Goal: Information Seeking & Learning: Learn about a topic

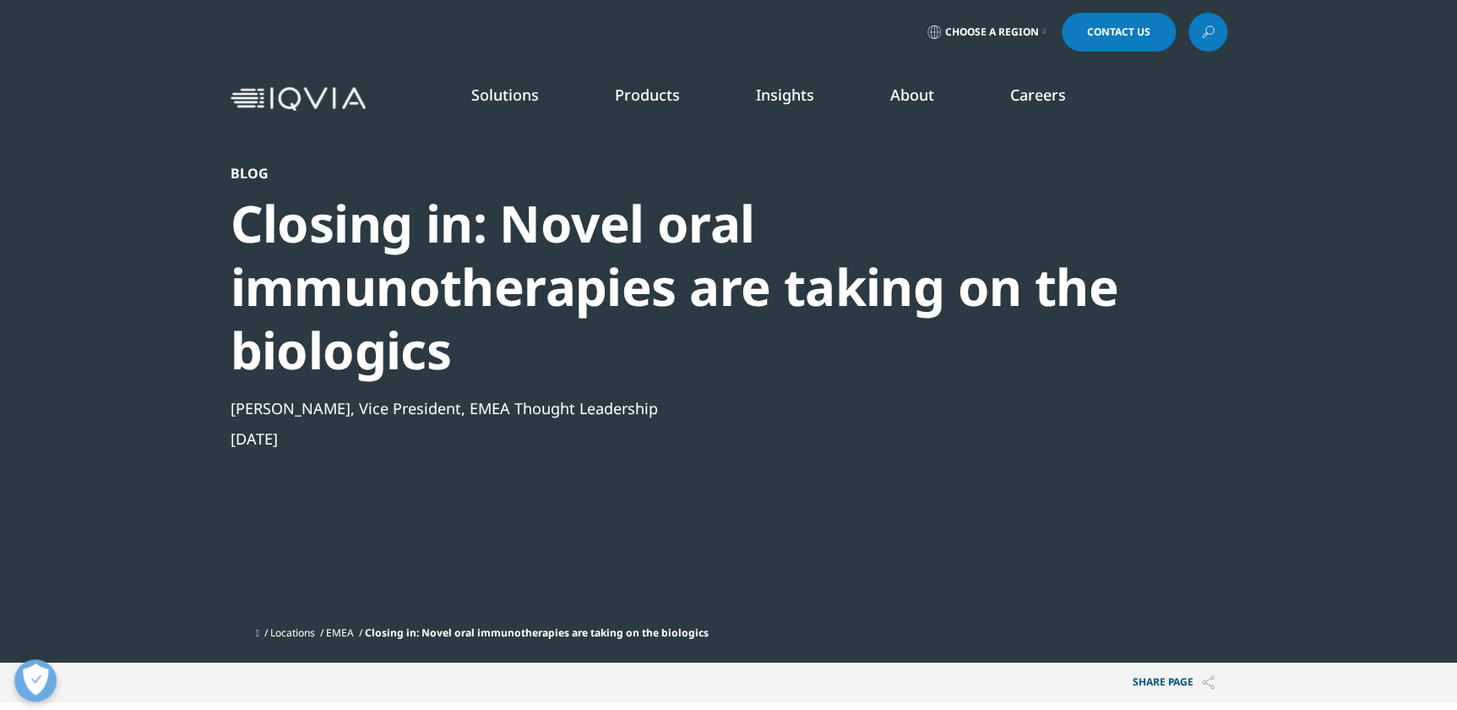
click at [388, 376] on link "MedTech" at bounding box center [471, 374] width 244 height 19
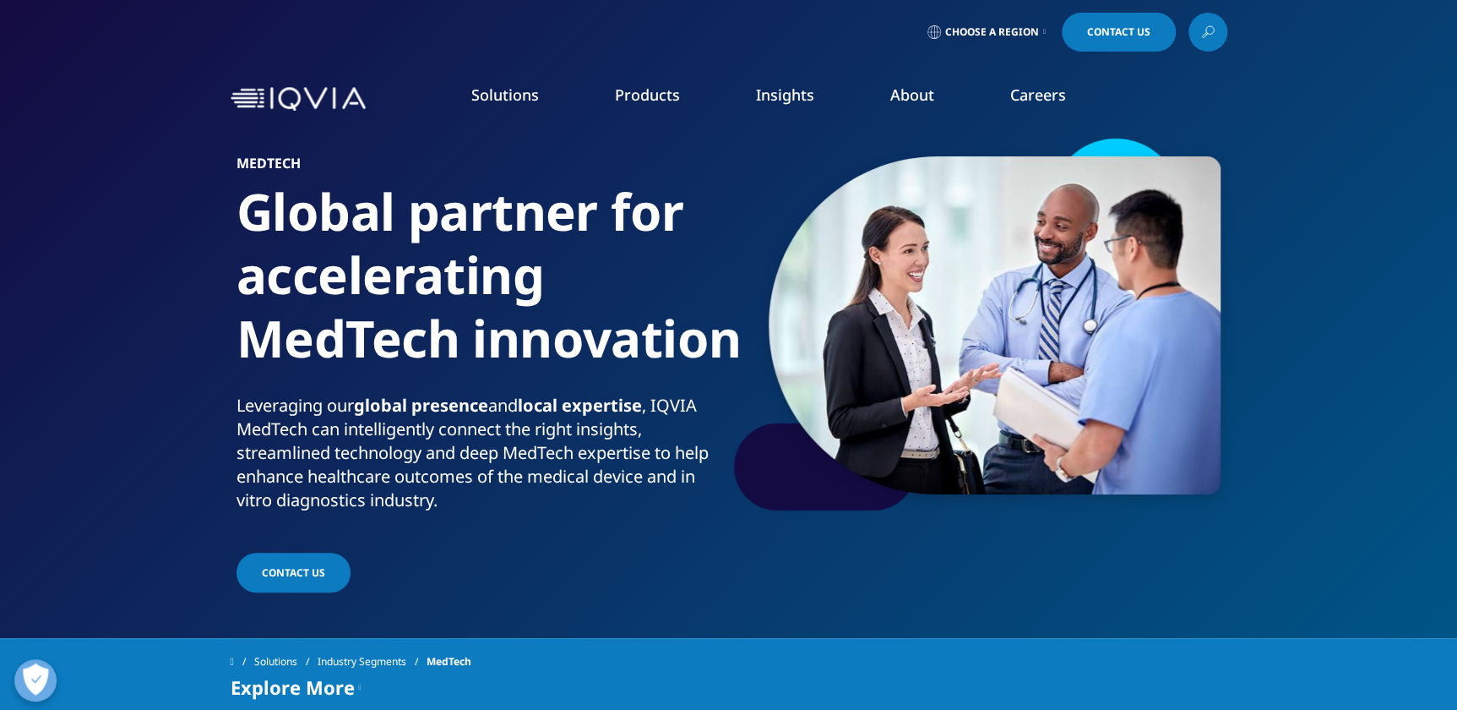
click at [307, 95] on img at bounding box center [298, 99] width 135 height 24
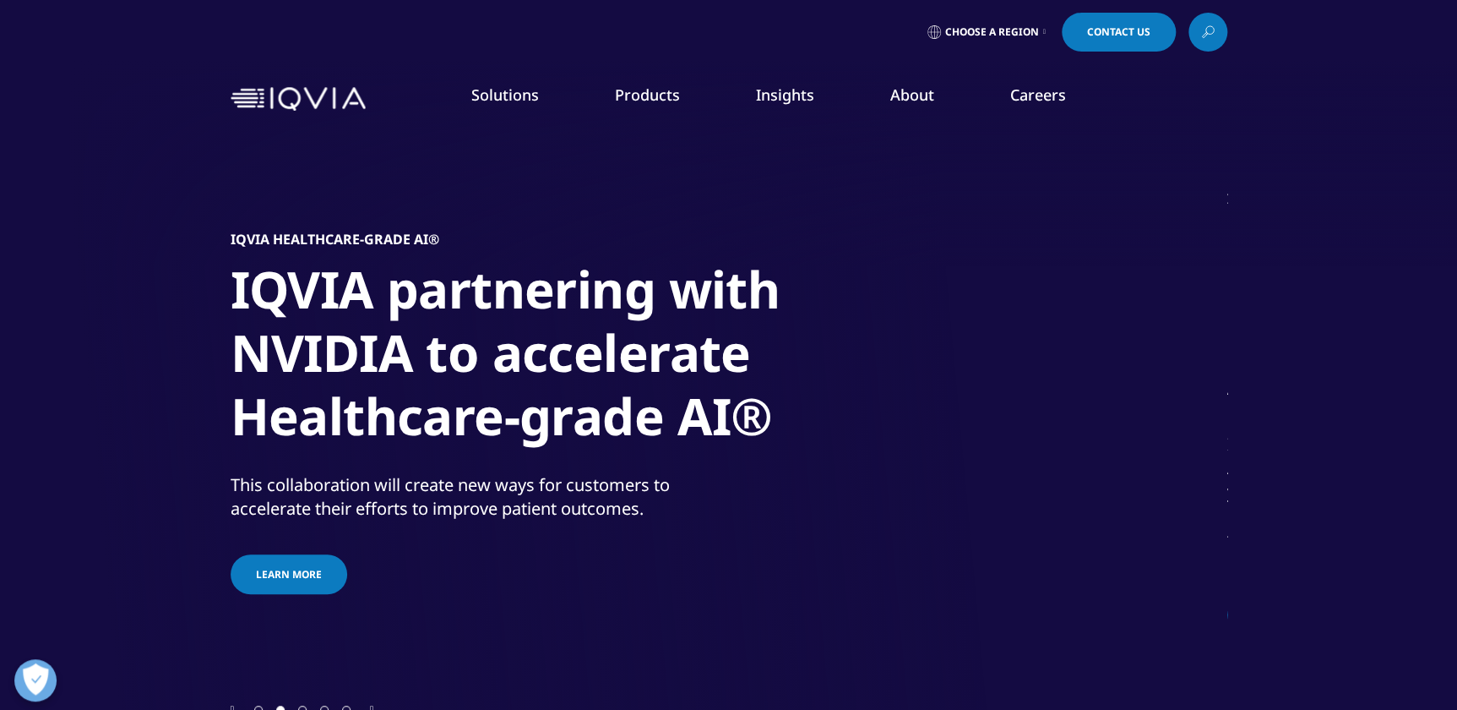
click at [739, 388] on link "READ MORE" at bounding box center [773, 385] width 138 height 14
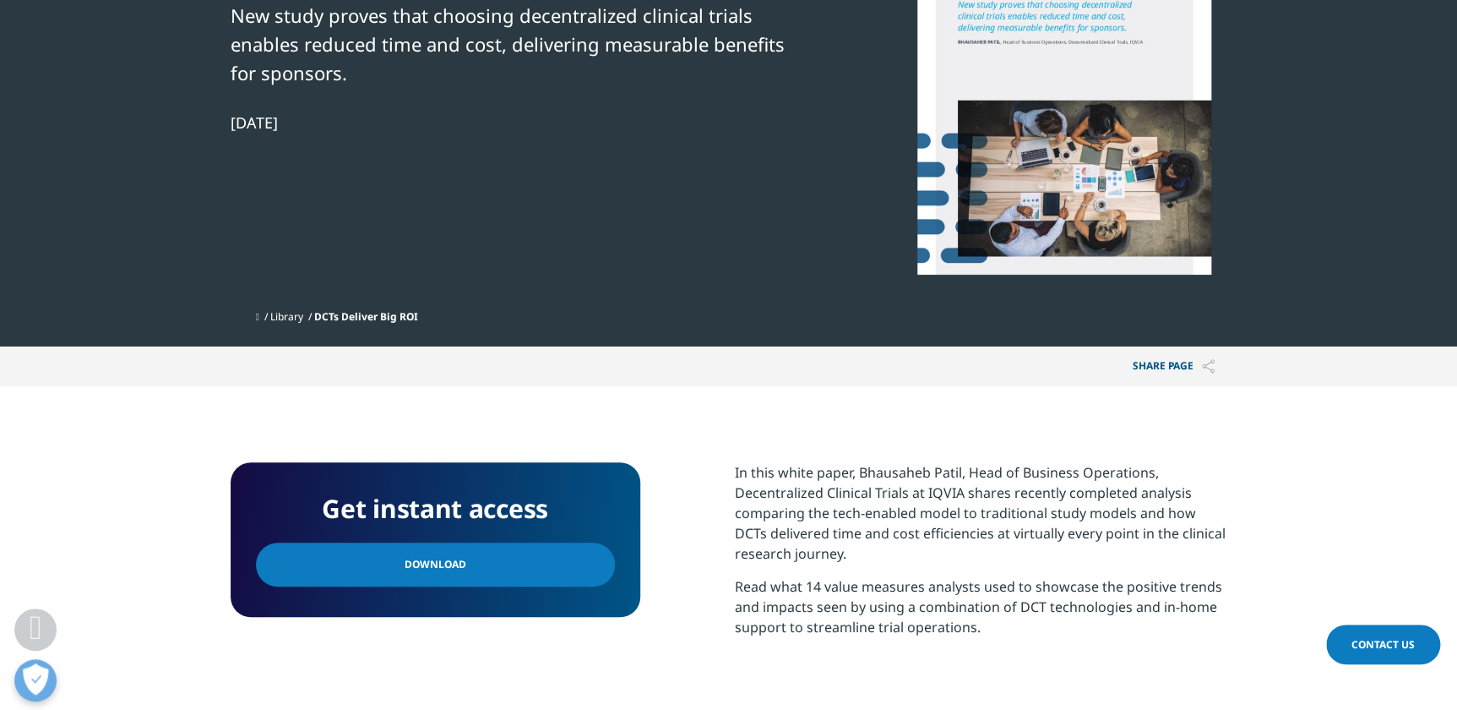
scroll to position [307, 0]
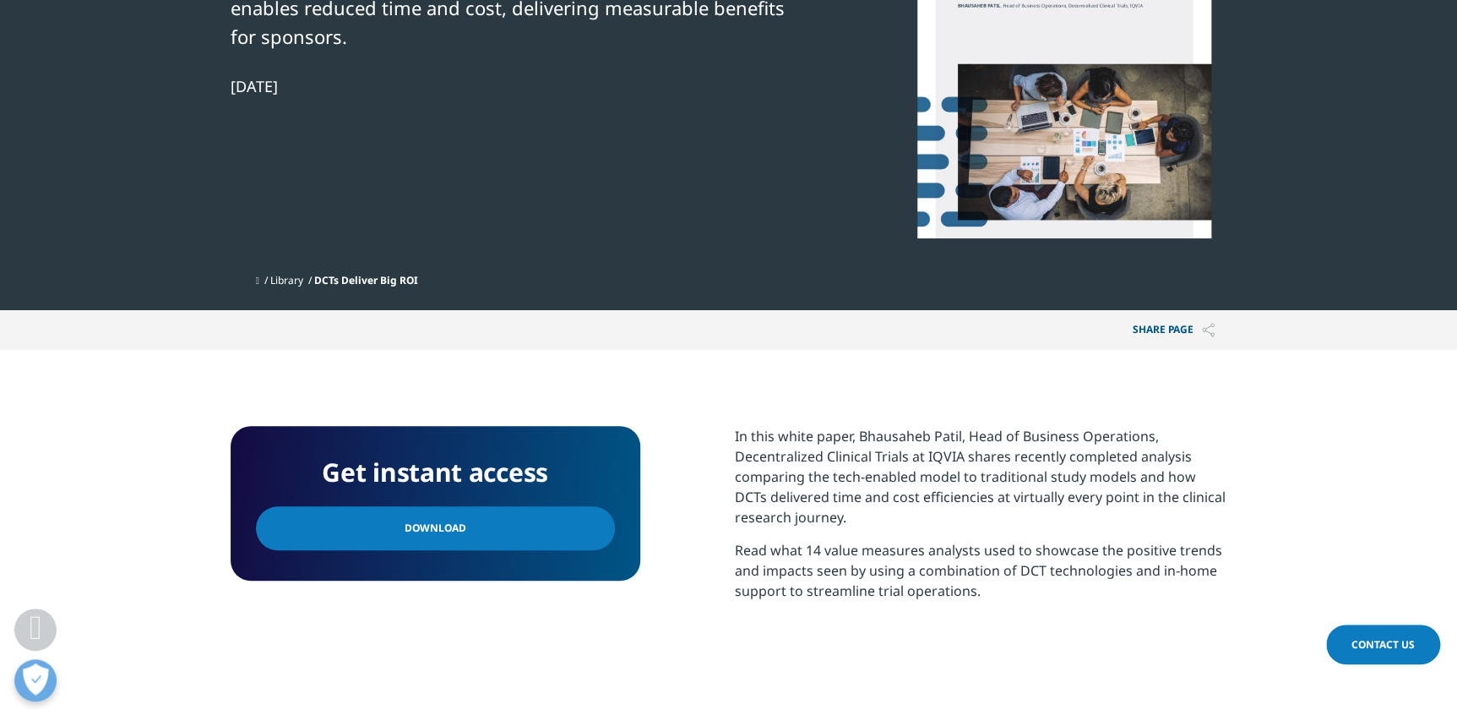
click at [439, 519] on span "Download" at bounding box center [436, 528] width 62 height 19
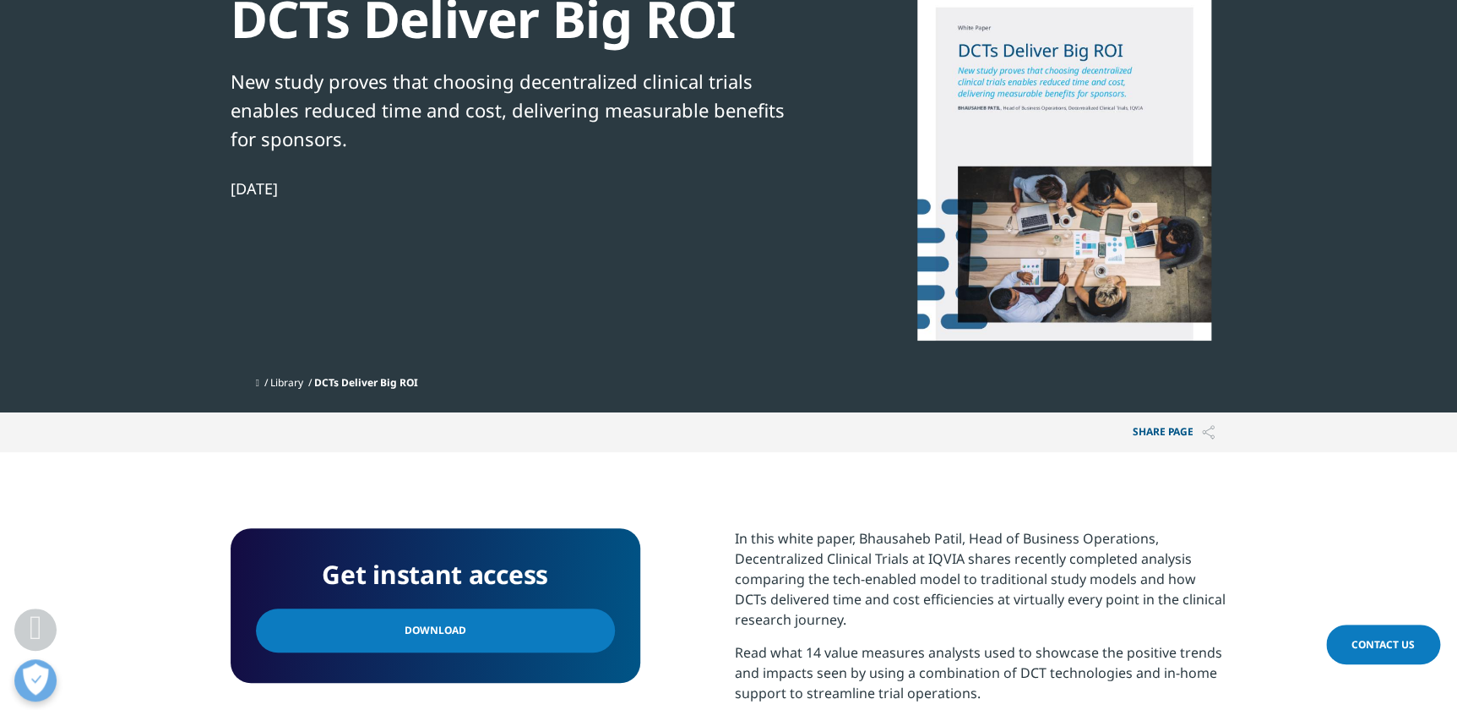
scroll to position [0, 0]
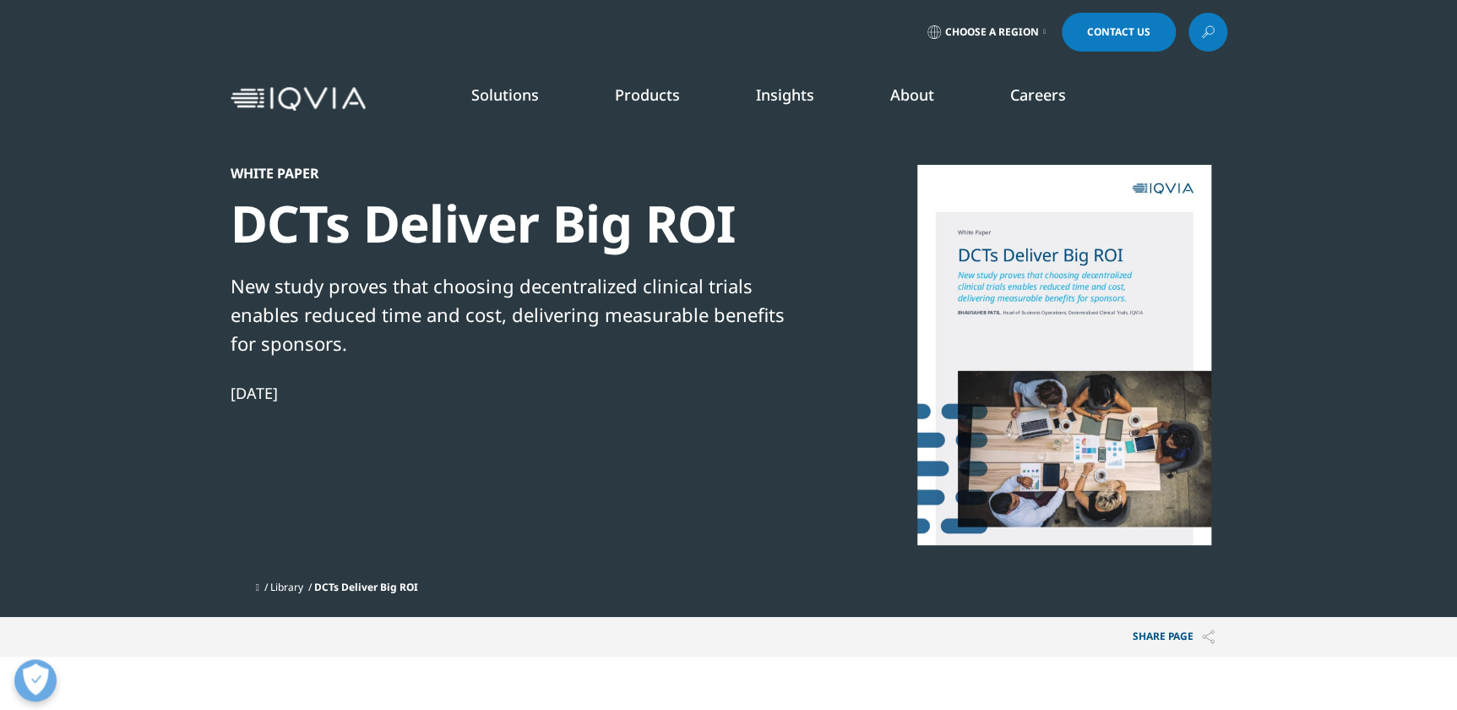
click at [144, 211] on link "Planning Suite" at bounding box center [203, 212] width 263 height 19
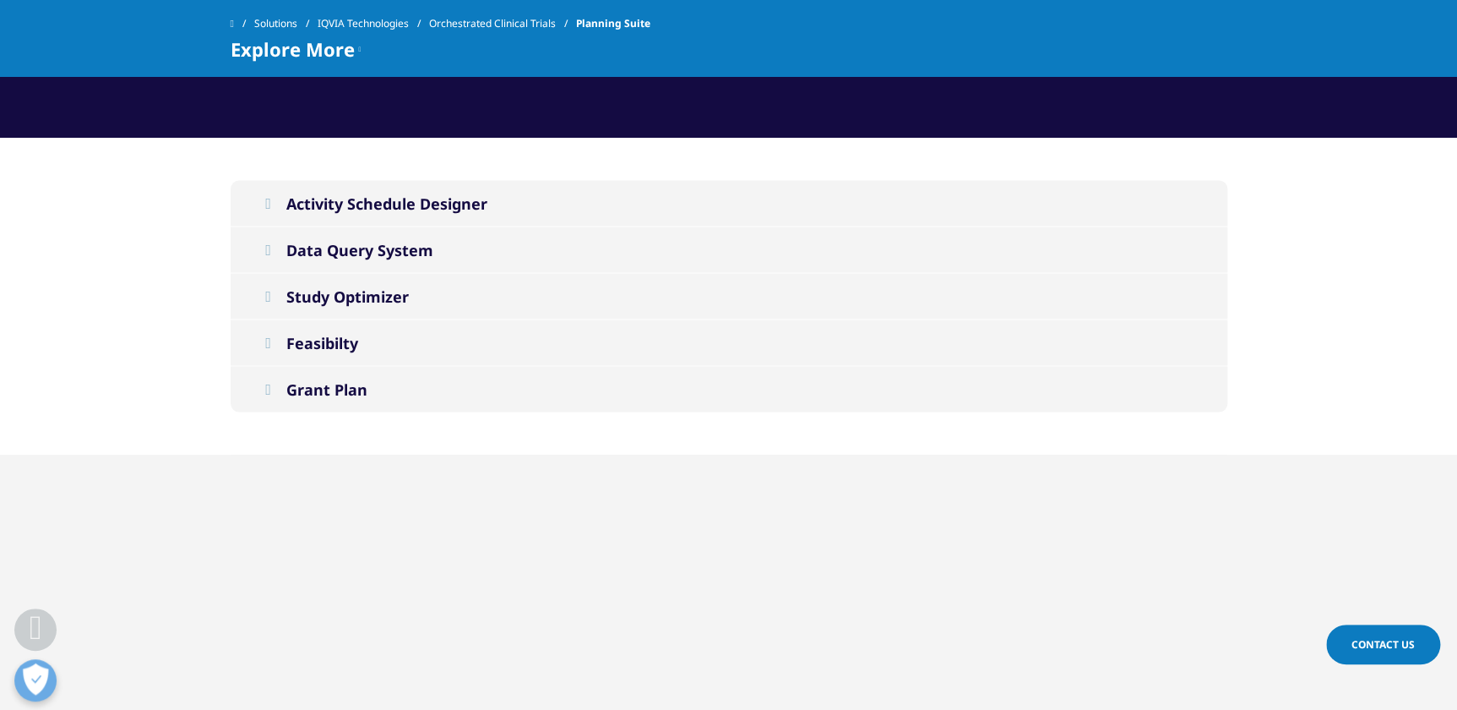
scroll to position [1612, 0]
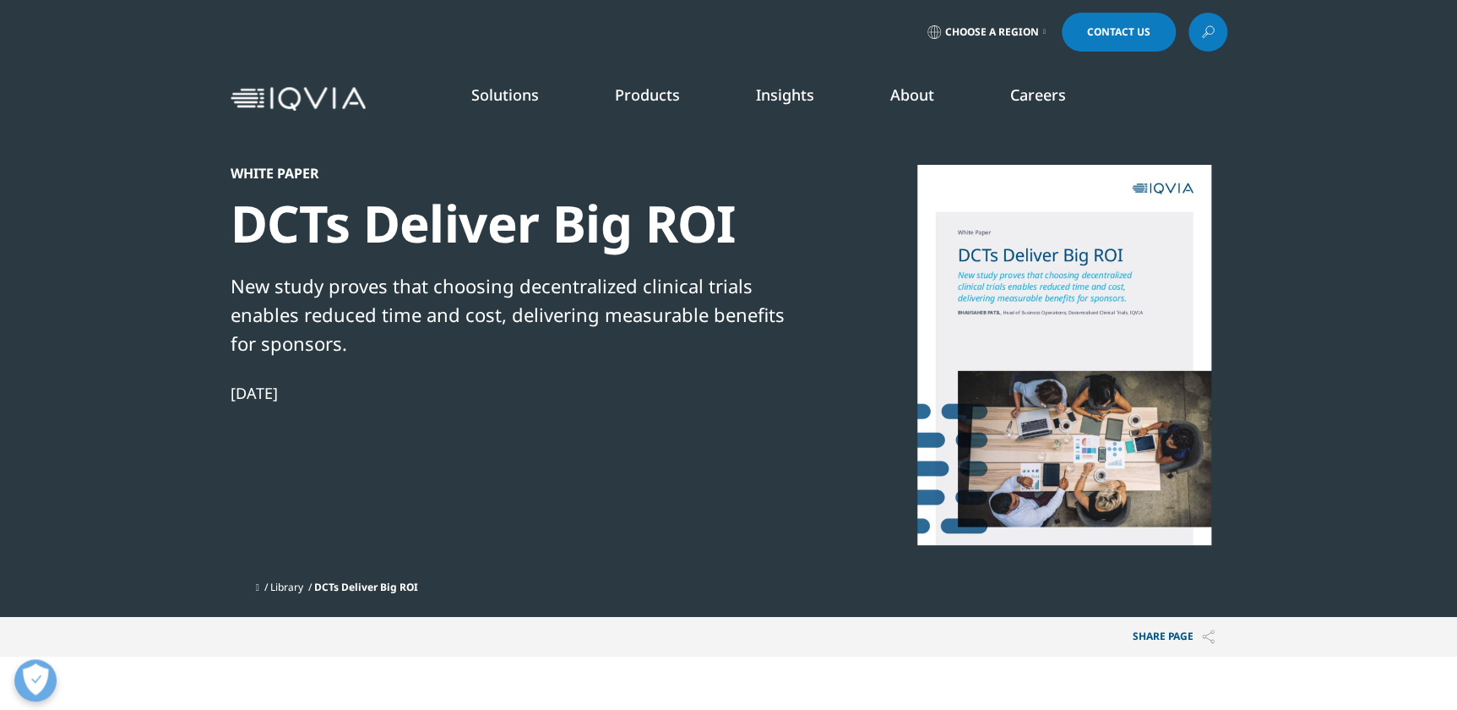
scroll to position [230, 997]
click at [165, 310] on link "DISCOVER INSIGHTS" at bounding box center [223, 309] width 302 height 14
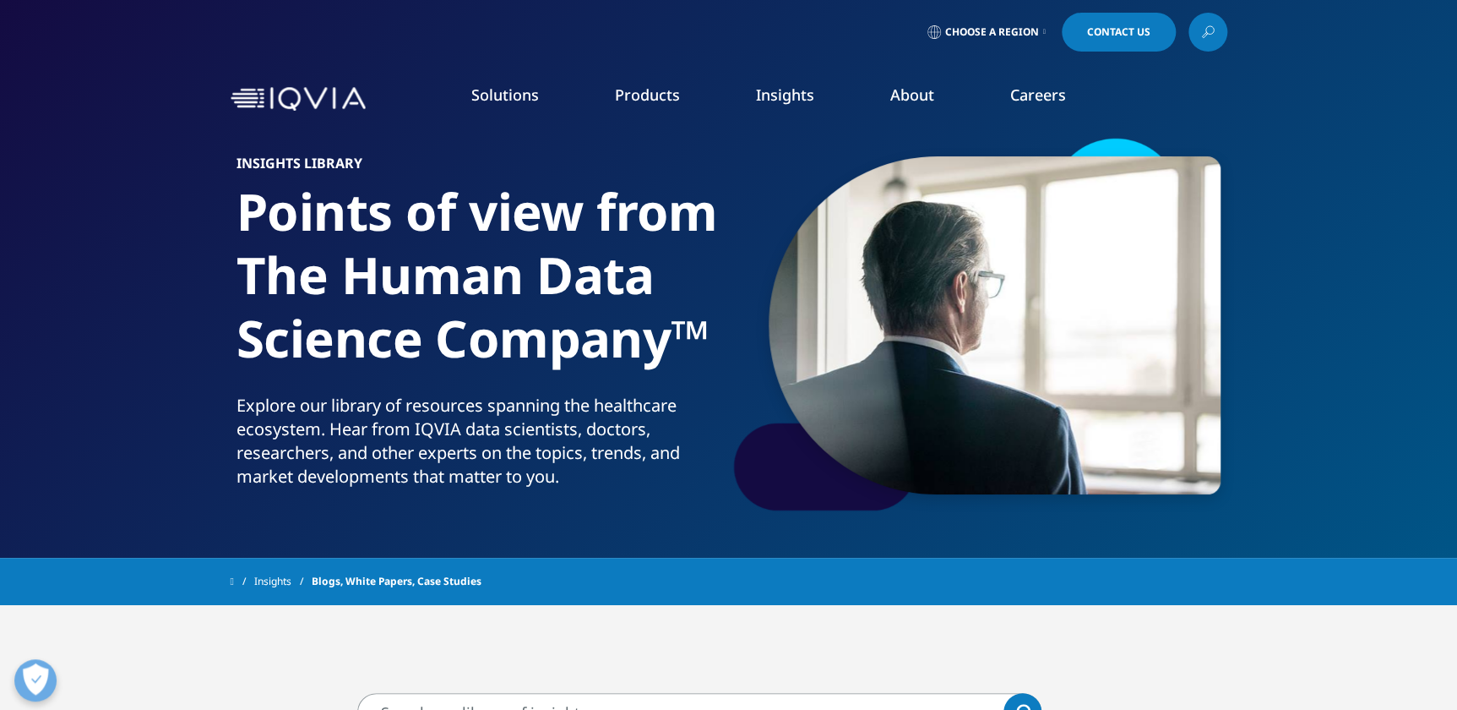
click at [442, 308] on link "SEE LATEST REPORTS" at bounding box center [524, 308] width 302 height 14
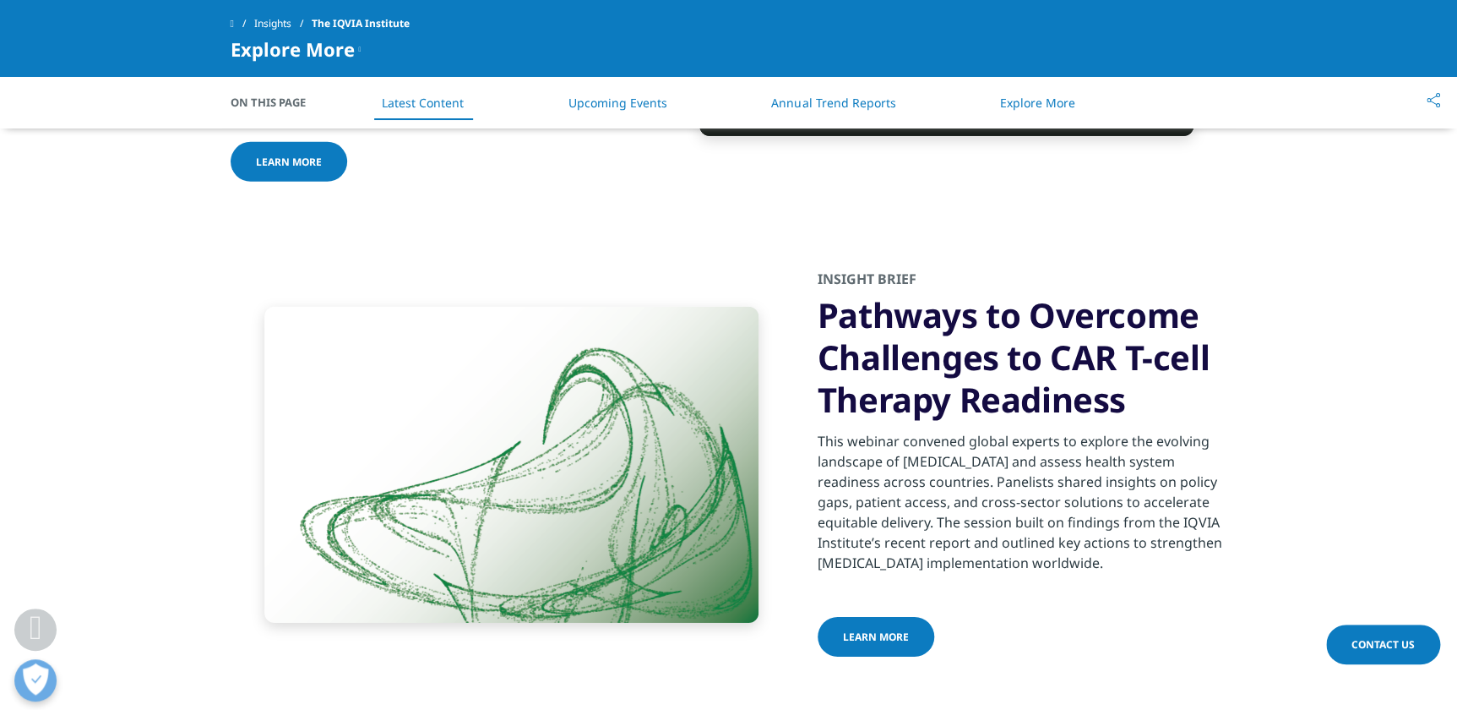
scroll to position [2604, 0]
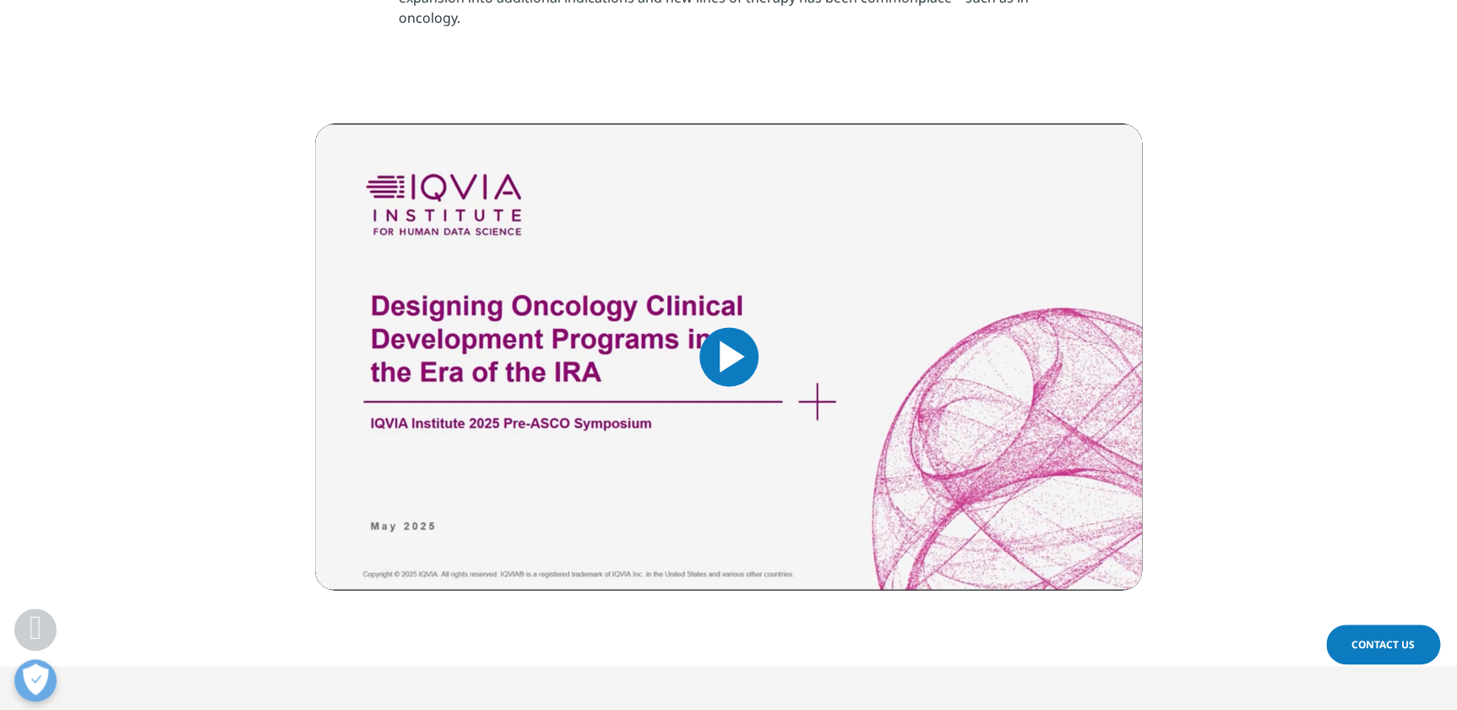
scroll to position [1151, 0]
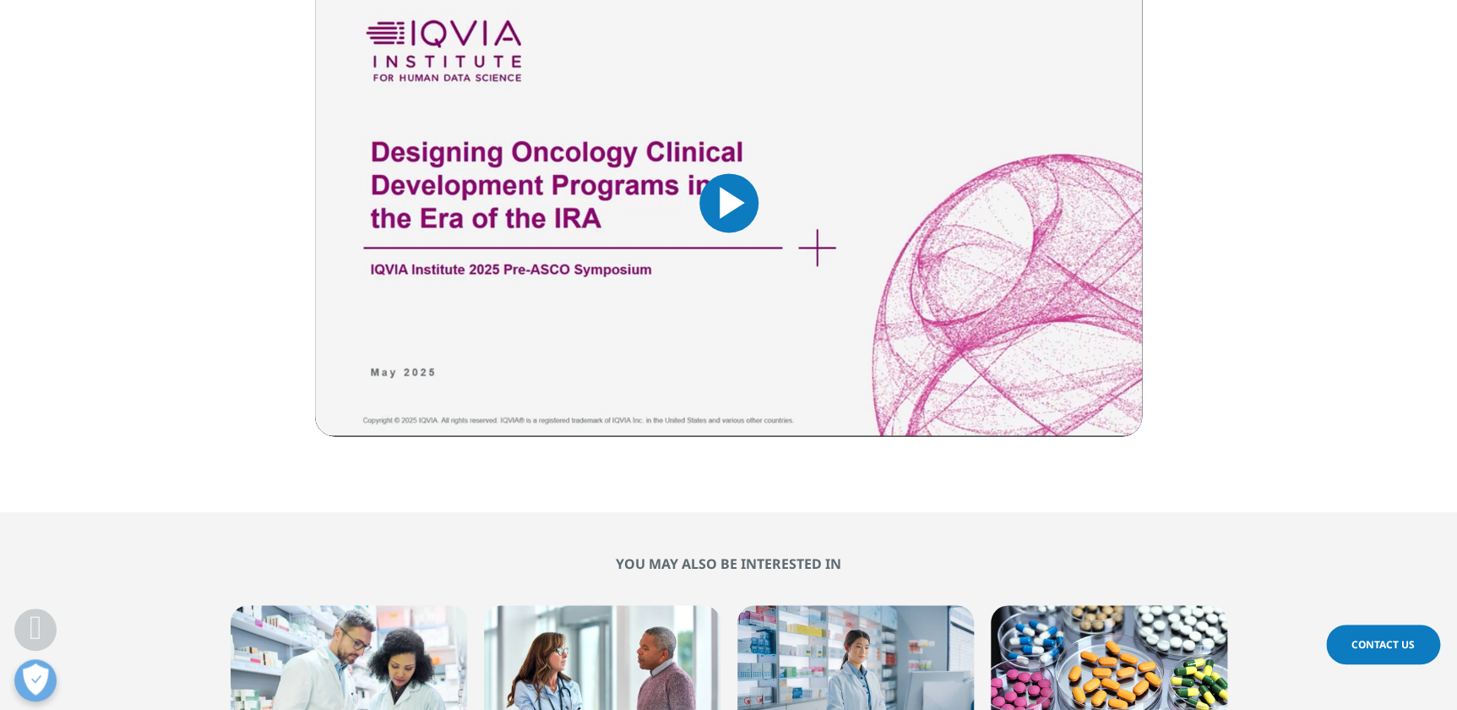
click at [729, 203] on span "Video Player" at bounding box center [729, 203] width 0 height 0
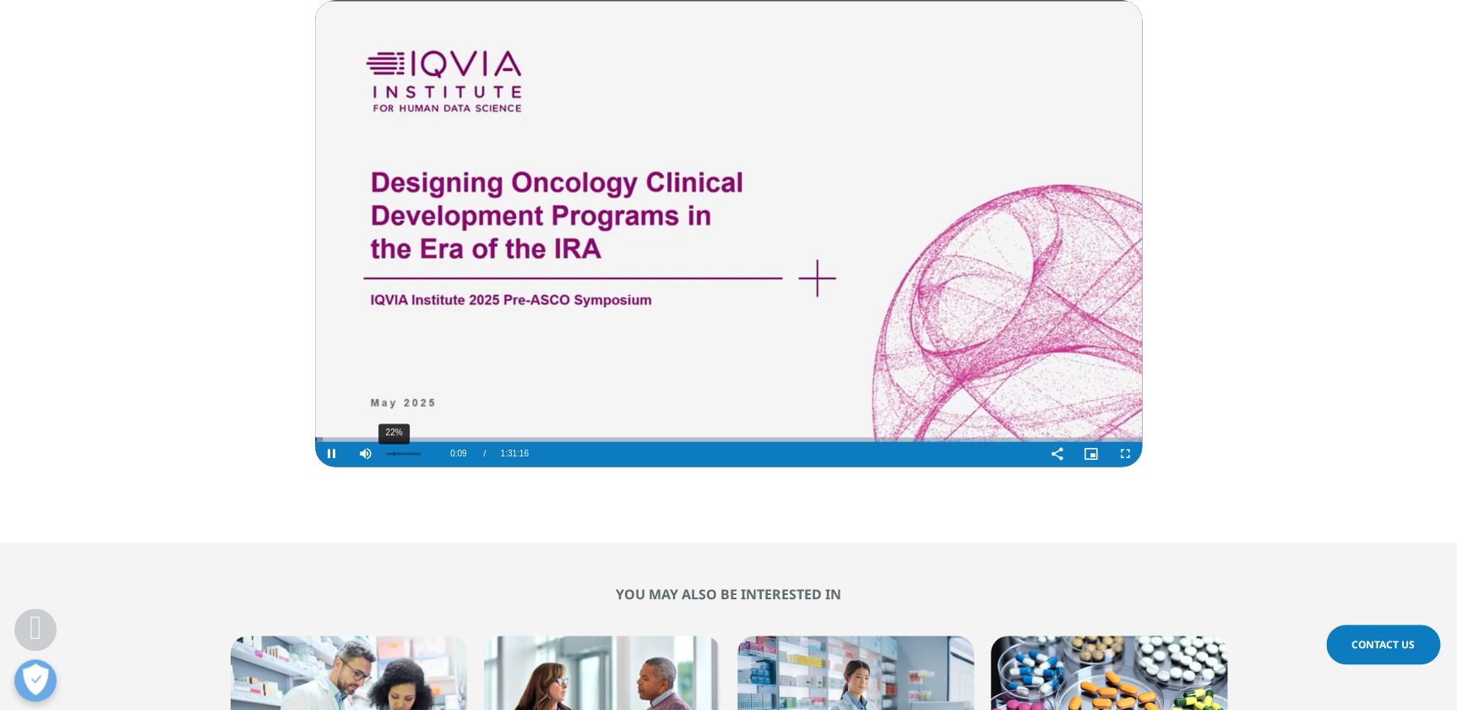
click at [394, 452] on div "22%" at bounding box center [394, 453] width 1 height 3
click at [400, 453] on div "39%" at bounding box center [400, 453] width 1 height 3
click at [414, 454] on div "80%" at bounding box center [403, 453] width 35 height 3
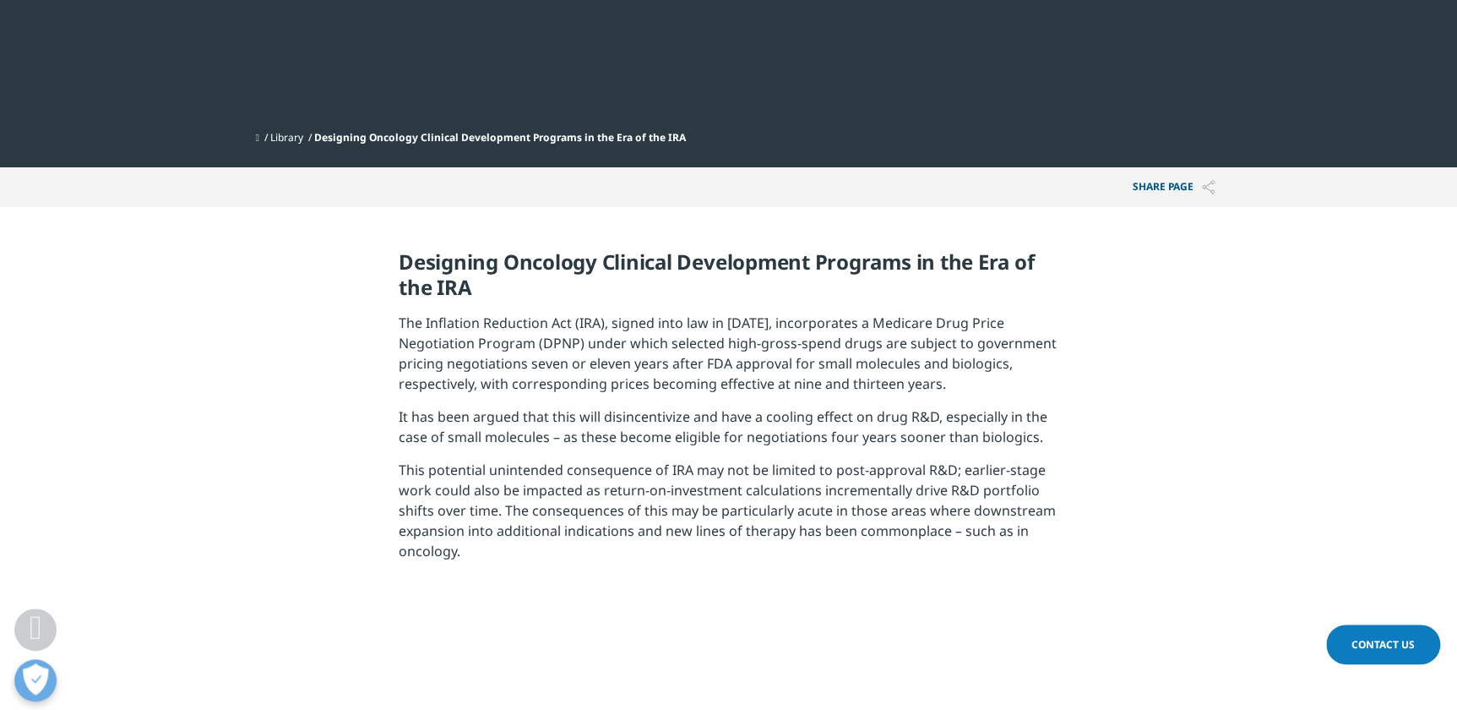
scroll to position [430, 0]
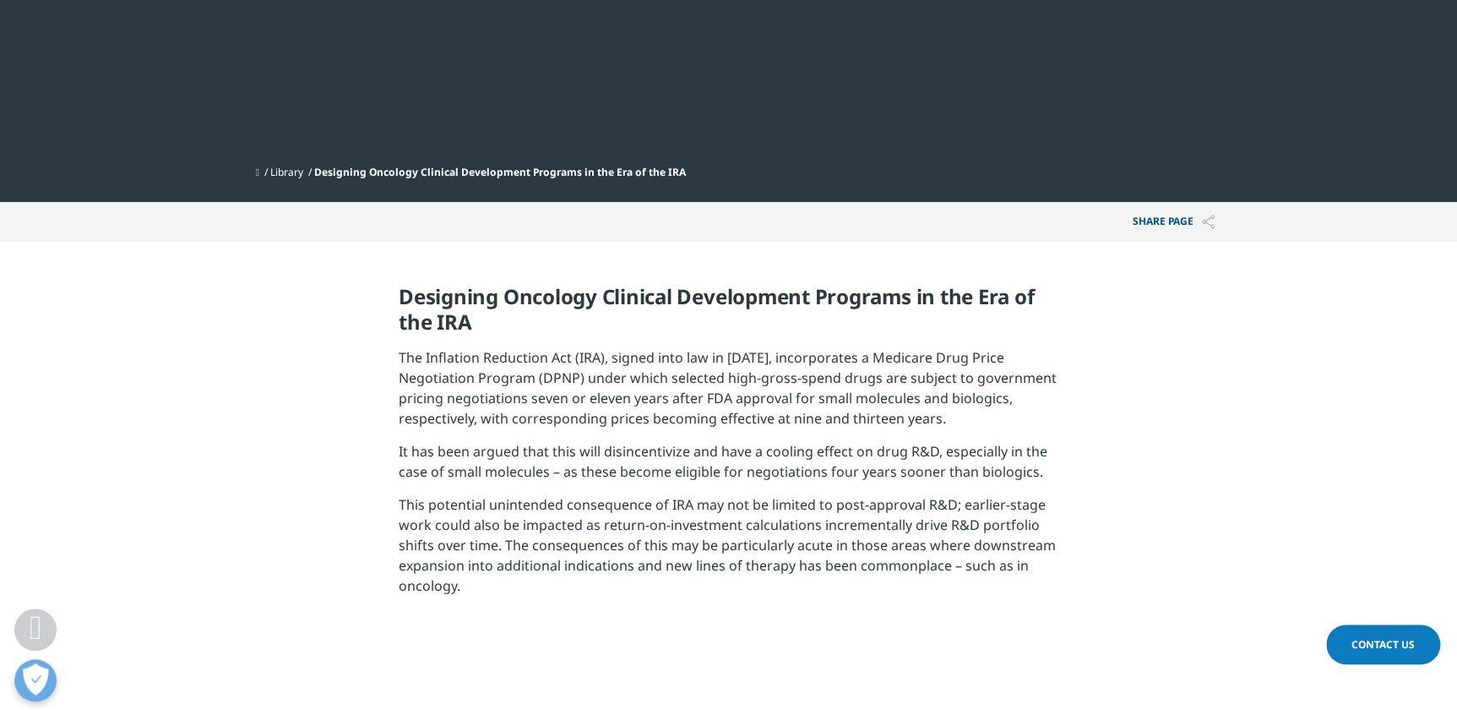
click at [435, 339] on h5 "Designing Oncology Clinical Development Programs in the Era of the IRA" at bounding box center [729, 315] width 660 height 63
drag, startPoint x: 392, startPoint y: 355, endPoint x: 604, endPoint y: 362, distance: 212.1
click at [604, 362] on section "Designing Oncology Clinical Development Programs in the Era of the IRA The Infl…" at bounding box center [728, 446] width 1457 height 409
copy p "The Inflation Reduction Act (IRA)"
click at [581, 385] on p "The Inflation Reduction Act (IRA), signed into law in 2022, incorporates a Medi…" at bounding box center [729, 394] width 660 height 94
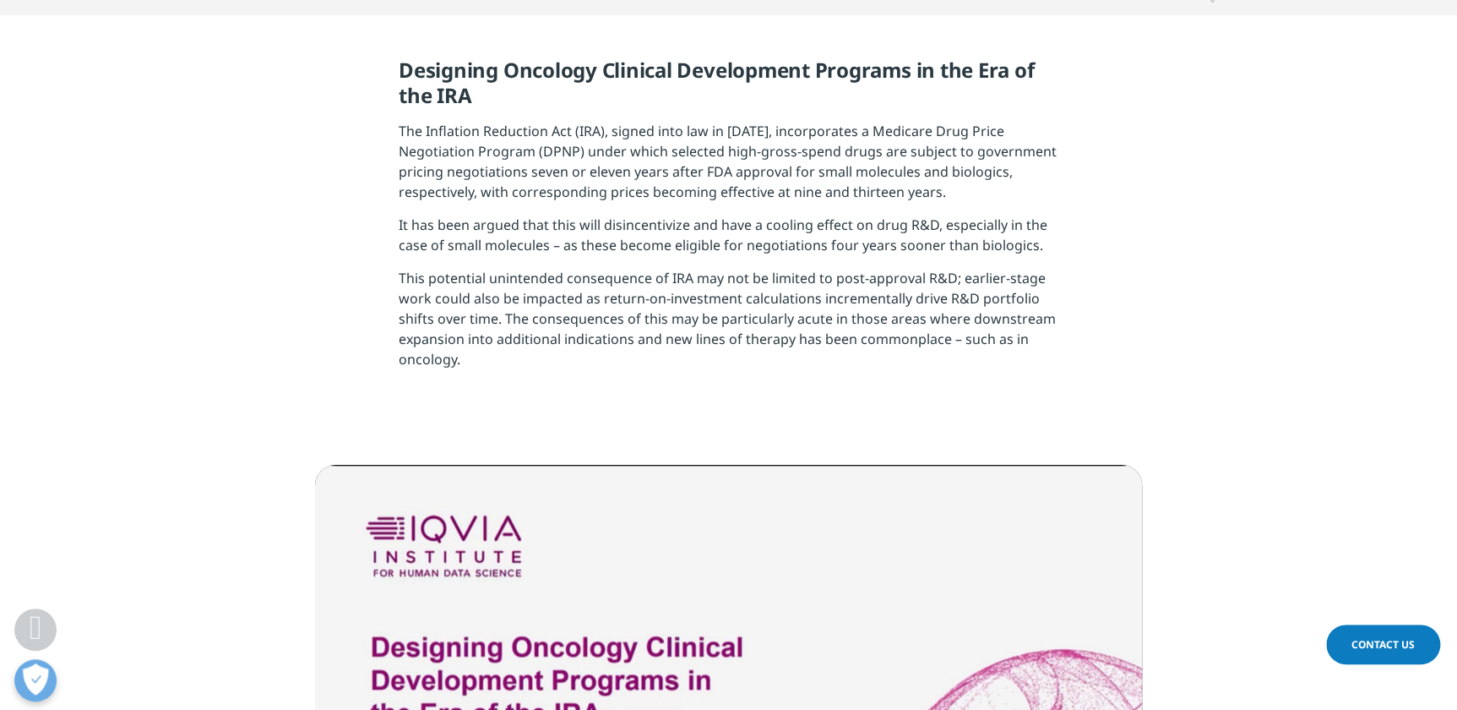
scroll to position [660, 0]
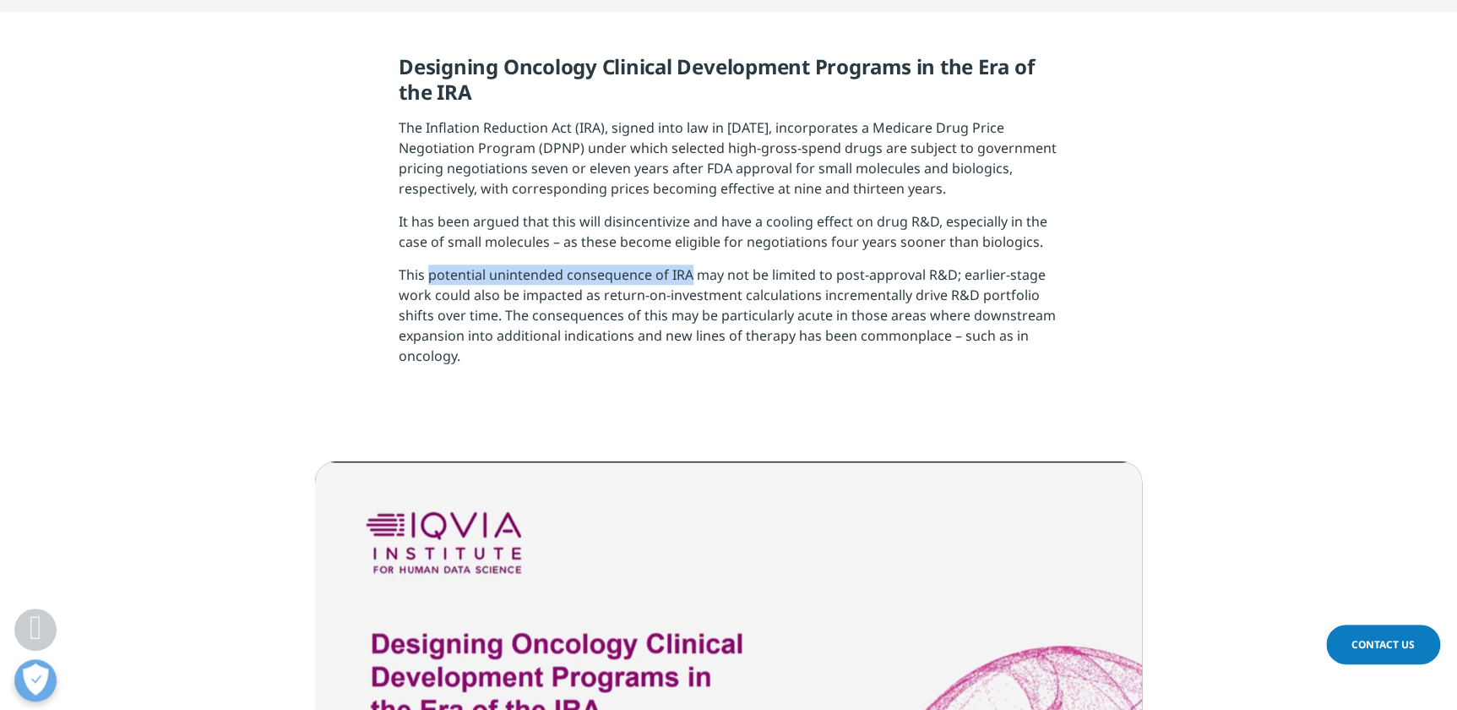
drag, startPoint x: 429, startPoint y: 279, endPoint x: 692, endPoint y: 279, distance: 262.7
click at [692, 279] on p "This potential unintended consequence of IRA may not be limited to post-approva…" at bounding box center [729, 321] width 660 height 114
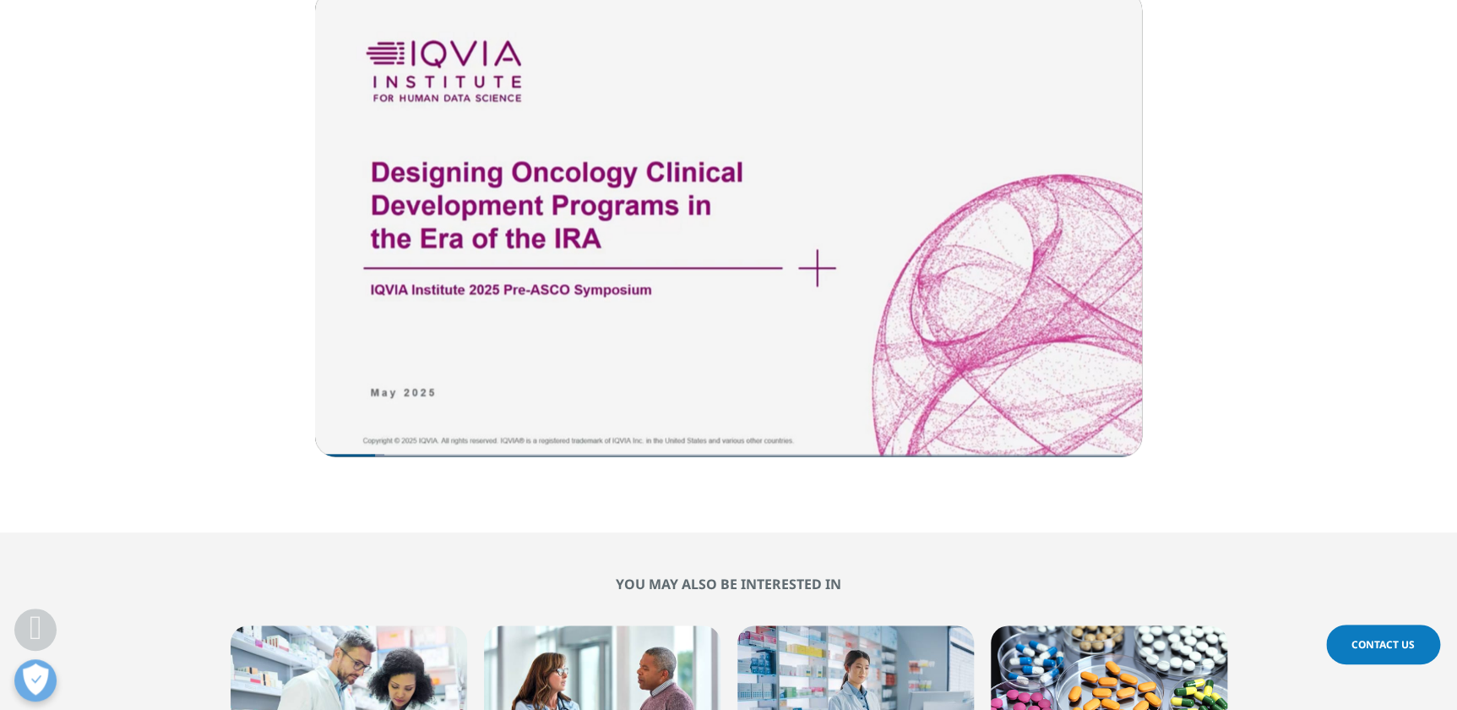
scroll to position [1044, 0]
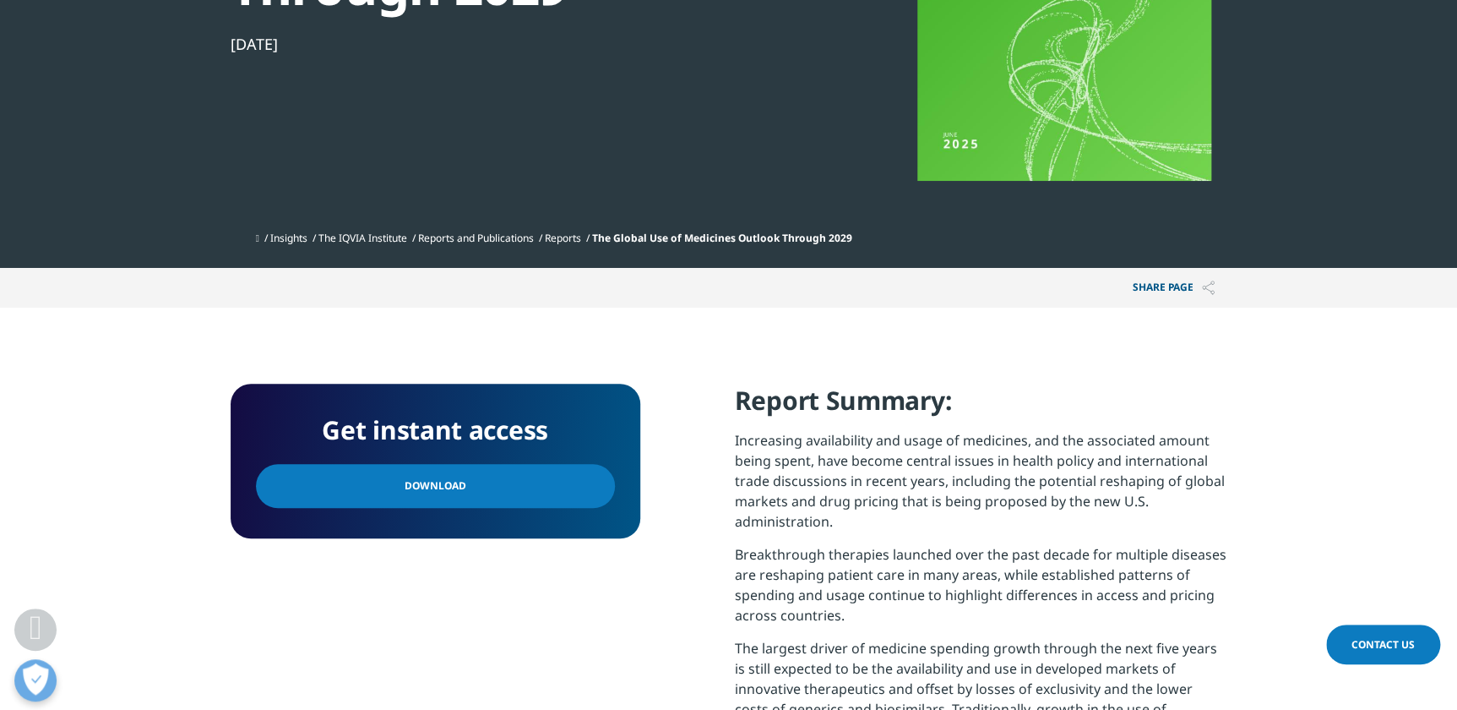
scroll to position [537, 0]
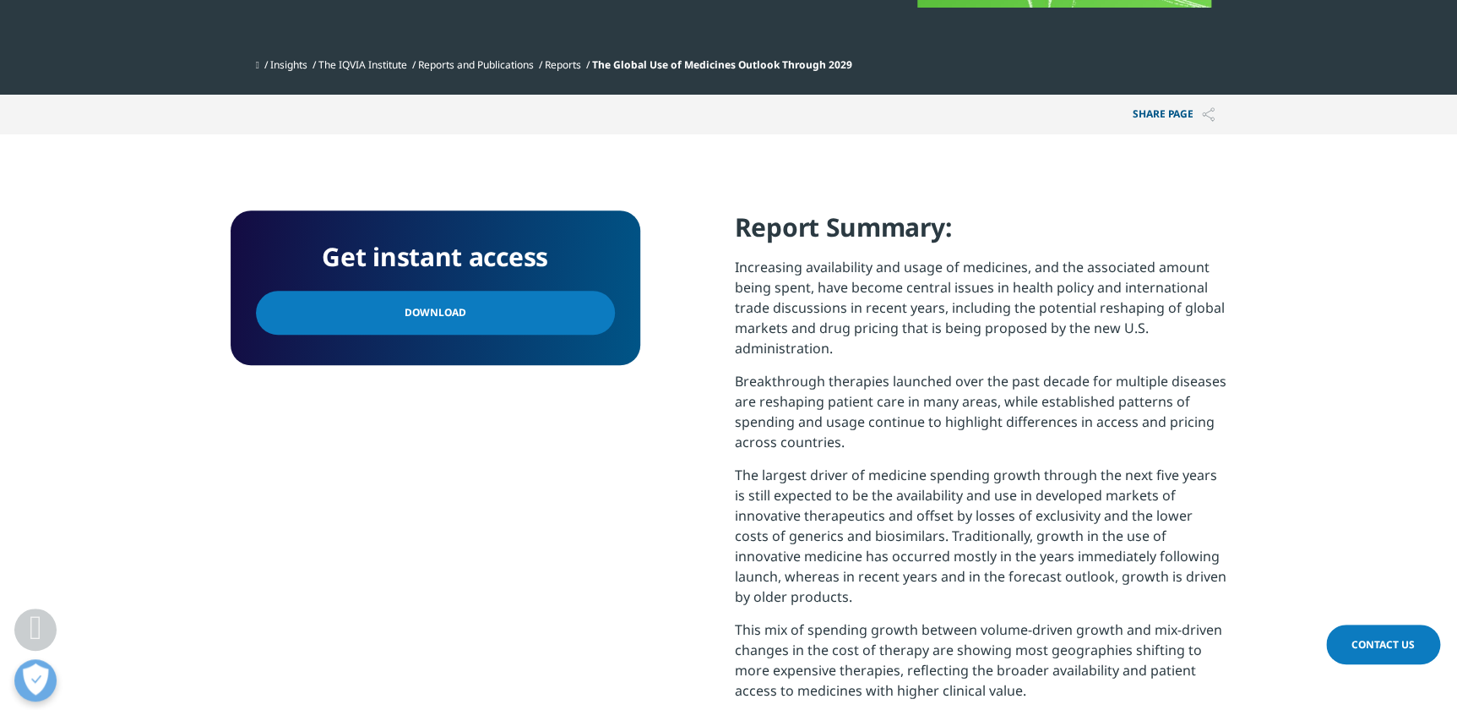
click at [507, 325] on link "Download" at bounding box center [435, 313] width 359 height 44
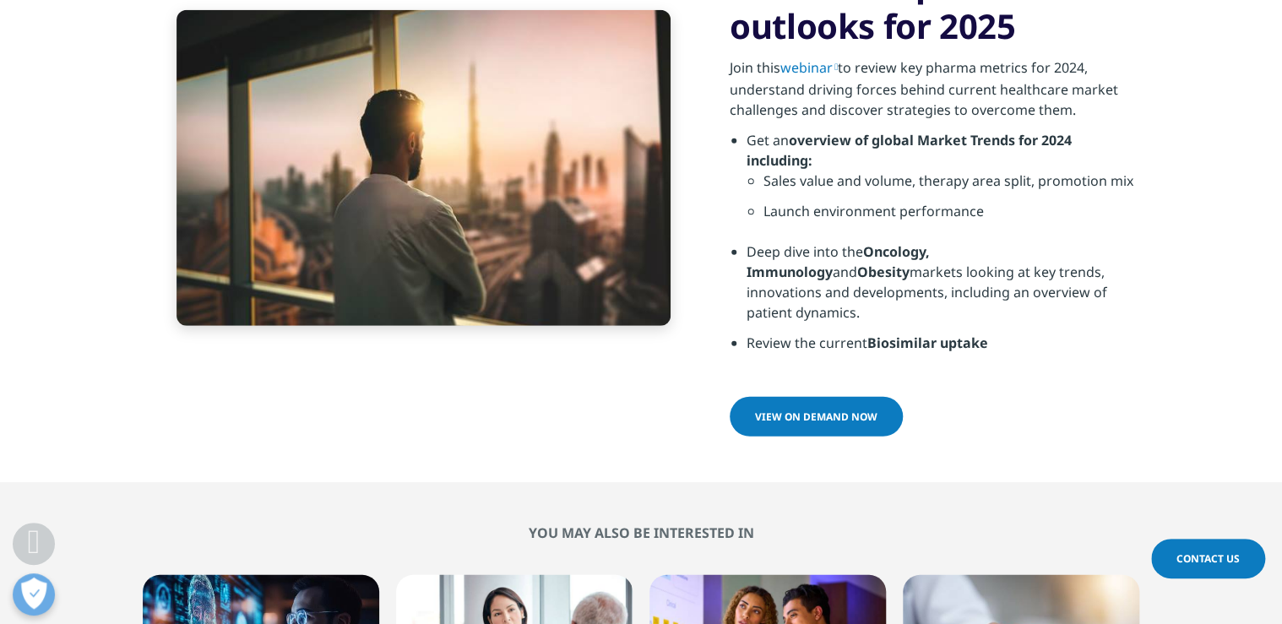
scroll to position [5556, 0]
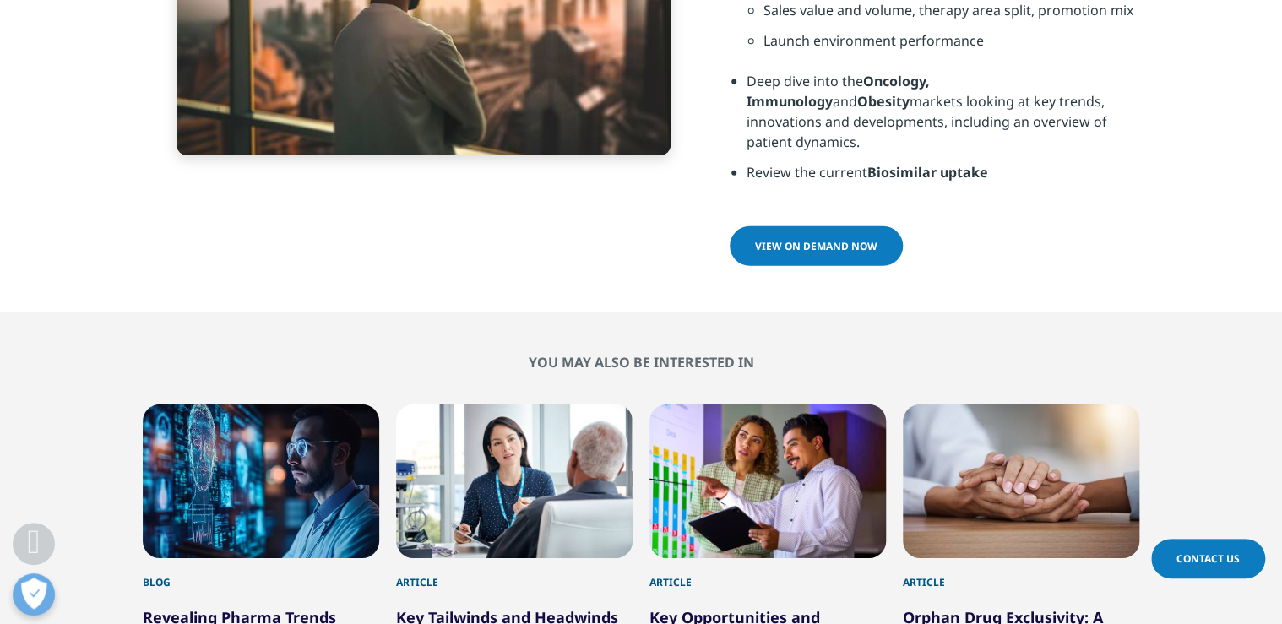
click at [824, 239] on span "VIEW ON DEMAND NOW" at bounding box center [816, 246] width 122 height 14
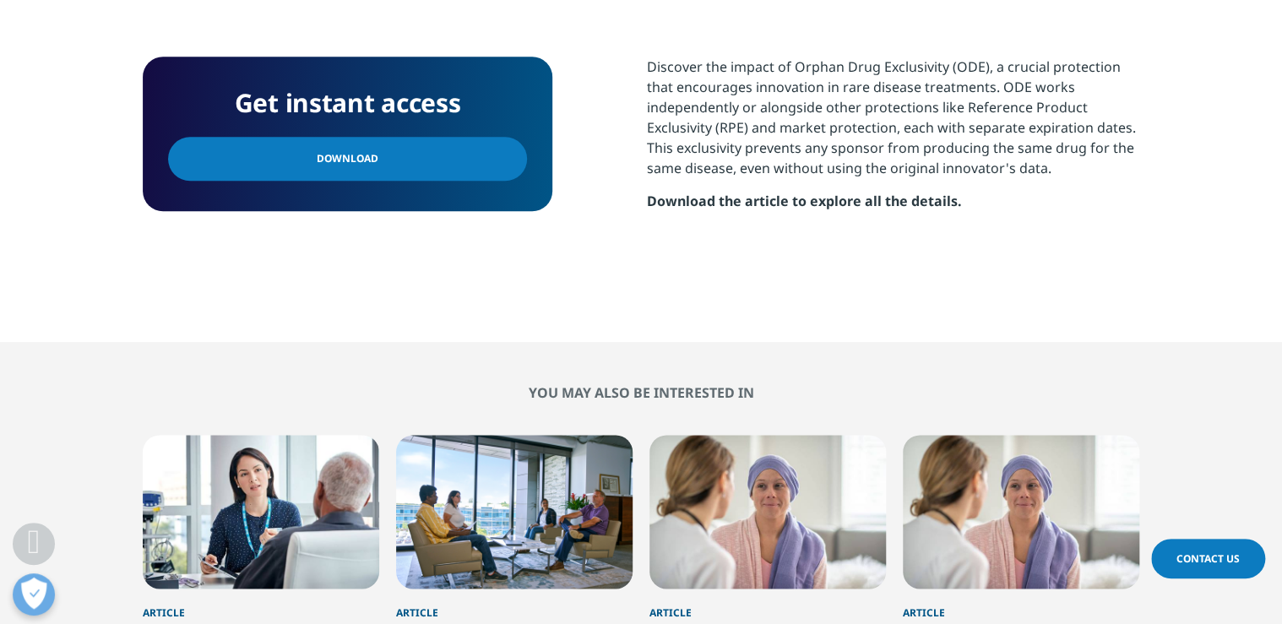
scroll to position [811, 0]
